Goal: Task Accomplishment & Management: Use online tool/utility

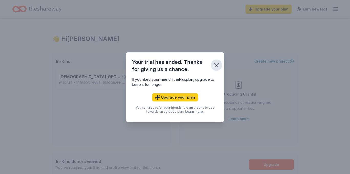
click at [216, 65] on icon "button" at bounding box center [217, 66] width 4 height 4
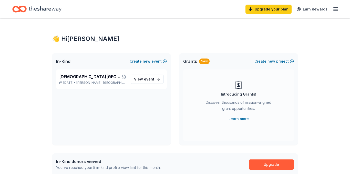
click at [336, 10] on icon "button" at bounding box center [335, 9] width 6 height 6
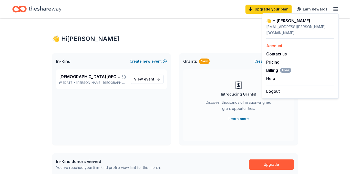
click at [276, 43] on link "Account" at bounding box center [274, 45] width 16 height 5
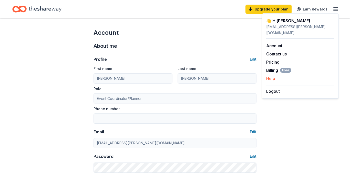
click at [272, 76] on button "Help" at bounding box center [270, 79] width 9 height 6
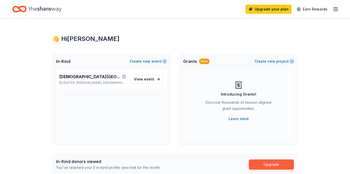
click at [335, 11] on line "button" at bounding box center [336, 11] width 4 height 0
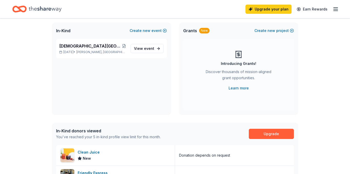
scroll to position [30, 0]
click at [148, 47] on span "event" at bounding box center [149, 49] width 10 height 4
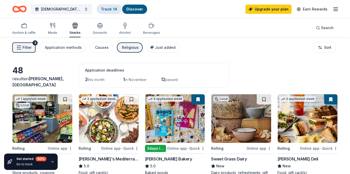
click at [106, 9] on link "Track · 14" at bounding box center [109, 9] width 16 height 4
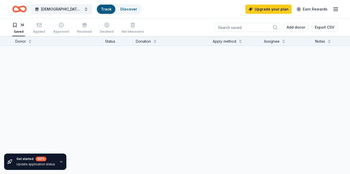
scroll to position [0, 0]
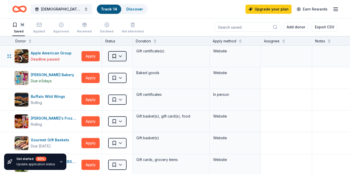
click at [122, 56] on html "[DEMOGRAPHIC_DATA][GEOGRAPHIC_DATA] Annual Joy Night Track · 14 Discover Upgrad…" at bounding box center [175, 87] width 350 height 174
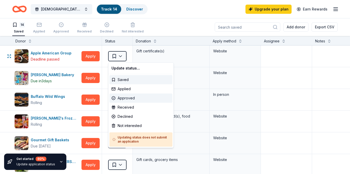
click at [128, 97] on div "Approved" at bounding box center [140, 98] width 63 height 9
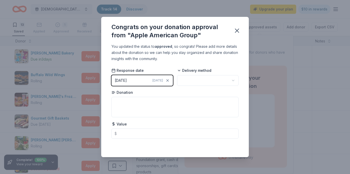
click at [232, 81] on html "[DEMOGRAPHIC_DATA][GEOGRAPHIC_DATA] Annual Joy Night Track · 14 Discover Upgrad…" at bounding box center [175, 87] width 350 height 174
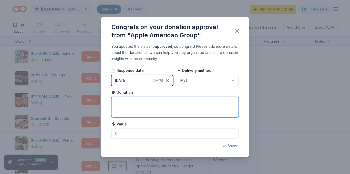
click at [125, 108] on textarea at bounding box center [174, 107] width 127 height 20
type textarea "Gift Certificates"
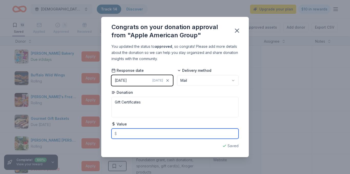
click at [120, 134] on input "text" at bounding box center [174, 134] width 127 height 10
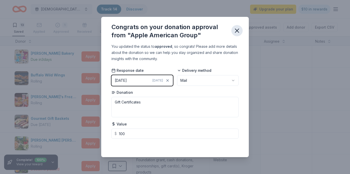
click at [237, 30] on icon "button" at bounding box center [236, 30] width 7 height 7
type input "100.00"
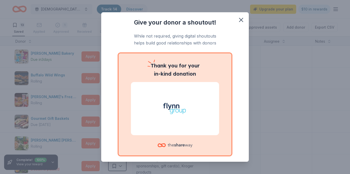
scroll to position [25, 0]
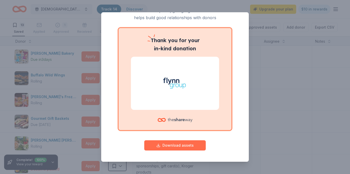
click at [174, 145] on button "Download assets" at bounding box center [174, 146] width 61 height 10
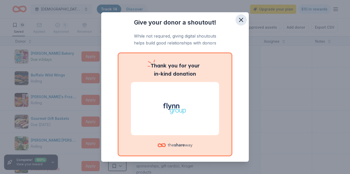
click at [242, 18] on icon "button" at bounding box center [240, 19] width 7 height 7
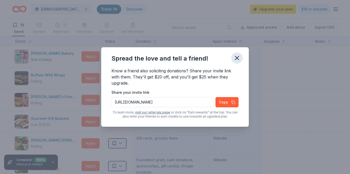
click at [238, 57] on icon "button" at bounding box center [236, 58] width 7 height 7
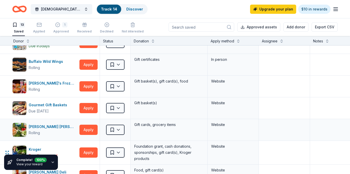
scroll to position [0, 2]
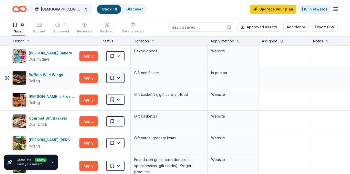
click at [118, 78] on html "[DEMOGRAPHIC_DATA][GEOGRAPHIC_DATA] Annual Joy Night Track · 14 Discover Upgrad…" at bounding box center [175, 87] width 350 height 174
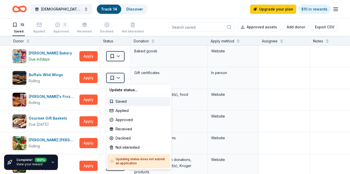
click at [228, 120] on html "[DEMOGRAPHIC_DATA][GEOGRAPHIC_DATA] Annual Joy Night Track · 14 Discover Upgrad…" at bounding box center [175, 87] width 350 height 174
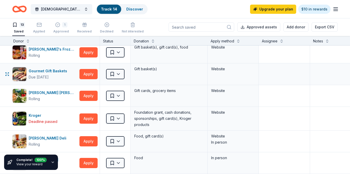
scroll to position [49, 2]
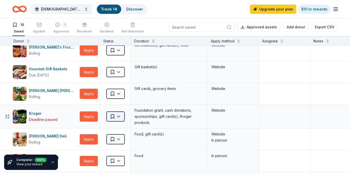
click at [120, 117] on html "[DEMOGRAPHIC_DATA][GEOGRAPHIC_DATA] Annual Joy Night Track · 14 Discover Upgrad…" at bounding box center [175, 87] width 350 height 174
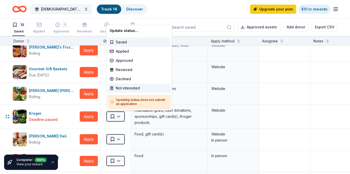
click at [125, 87] on div "Not interested" at bounding box center [139, 88] width 63 height 9
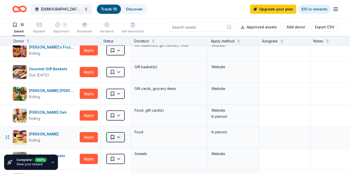
click at [119, 137] on html "[DEMOGRAPHIC_DATA][GEOGRAPHIC_DATA] Annual Joy Night Track · 13 Discover Upgrad…" at bounding box center [175, 87] width 350 height 174
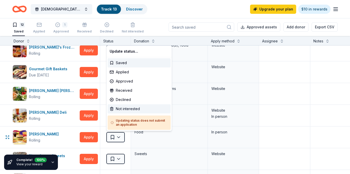
click at [126, 109] on div "Not interested" at bounding box center [139, 109] width 63 height 9
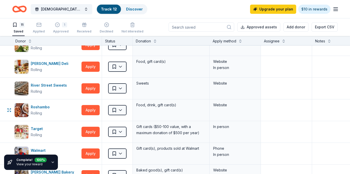
scroll to position [96, 0]
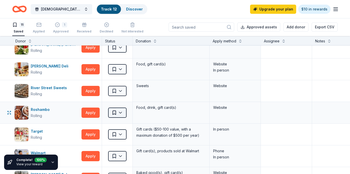
click at [121, 113] on html "[DEMOGRAPHIC_DATA][GEOGRAPHIC_DATA] Annual Joy Night Track · 12 Discover Upgrad…" at bounding box center [175, 87] width 350 height 174
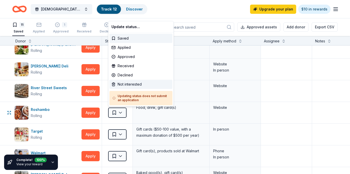
click at [126, 86] on div "Not interested" at bounding box center [140, 84] width 63 height 9
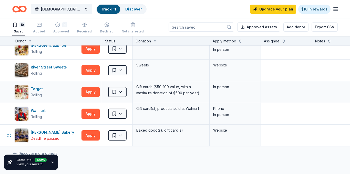
scroll to position [116, 0]
click at [120, 115] on html "[DEMOGRAPHIC_DATA][GEOGRAPHIC_DATA] Annual Joy Night Track · 11 Discover Upgrad…" at bounding box center [175, 87] width 350 height 174
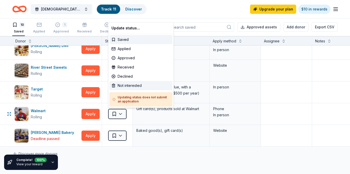
click at [124, 86] on div "Not interested" at bounding box center [140, 85] width 63 height 9
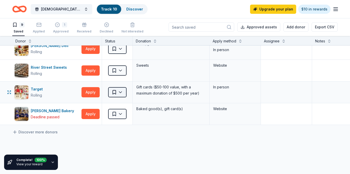
click at [121, 91] on html "[DEMOGRAPHIC_DATA][GEOGRAPHIC_DATA] Annual Joy Night Track · 10 Discover Upgrad…" at bounding box center [175, 87] width 350 height 174
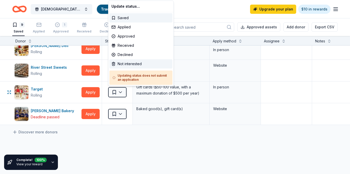
click at [124, 64] on div "Not interested" at bounding box center [140, 63] width 63 height 9
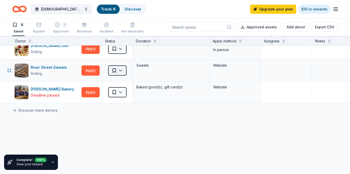
click at [120, 71] on html "[DEMOGRAPHIC_DATA][GEOGRAPHIC_DATA] Annual Joy Night Track · 9 Discover Upgrade…" at bounding box center [175, 87] width 350 height 174
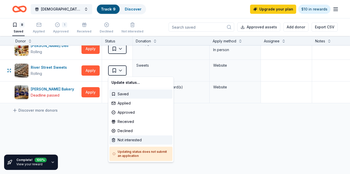
click at [125, 141] on div "Not interested" at bounding box center [140, 140] width 63 height 9
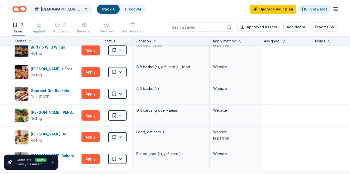
scroll to position [26, 0]
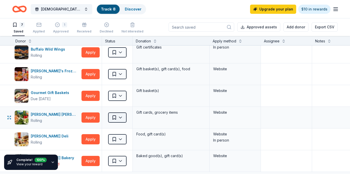
click at [121, 118] on html "[DEMOGRAPHIC_DATA][GEOGRAPHIC_DATA] Annual Joy Night Track · 8 Discover Upgrade…" at bounding box center [175, 87] width 350 height 174
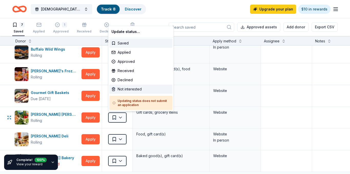
click at [127, 89] on div "Not interested" at bounding box center [140, 89] width 63 height 9
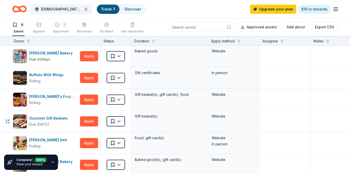
scroll to position [0, 2]
click at [91, 123] on button "Apply" at bounding box center [89, 122] width 18 height 10
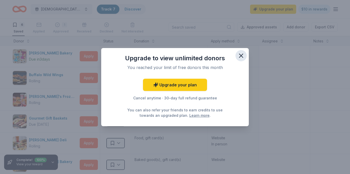
click at [242, 54] on icon "button" at bounding box center [240, 55] width 7 height 7
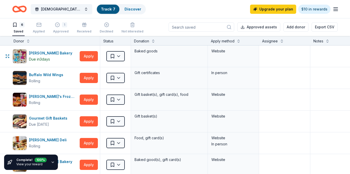
scroll to position [0, 0]
